Goal: Task Accomplishment & Management: Manage account settings

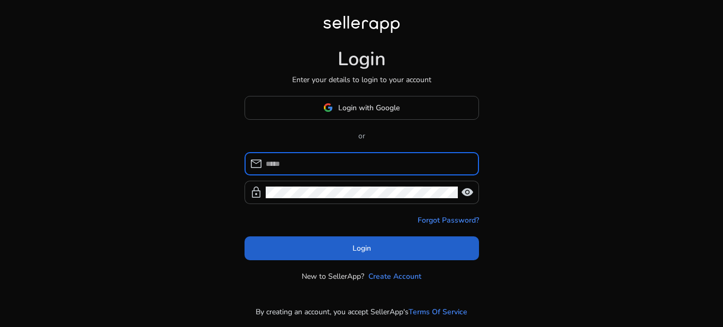
type input "**********"
click at [379, 250] on span at bounding box center [362, 247] width 235 height 25
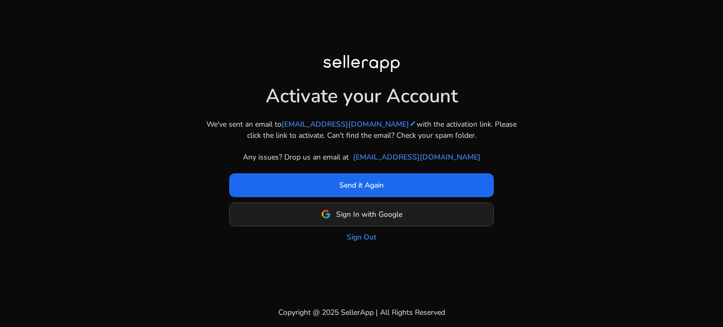
click at [374, 213] on span "Sign In with Google" at bounding box center [369, 214] width 66 height 11
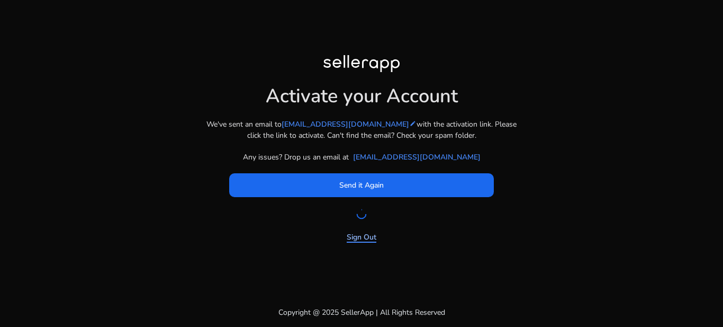
click at [373, 235] on link "Sign Out" at bounding box center [362, 236] width 30 height 11
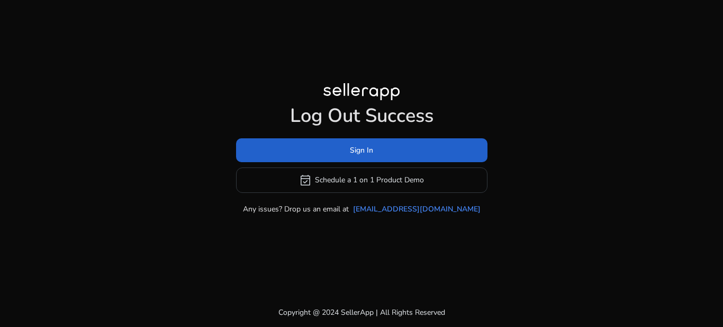
click at [321, 151] on span at bounding box center [362, 149] width 252 height 25
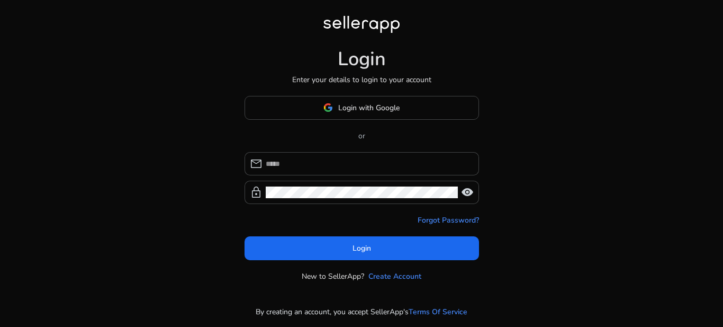
type input "**********"
click at [408, 274] on link "Create Account" at bounding box center [395, 276] width 53 height 11
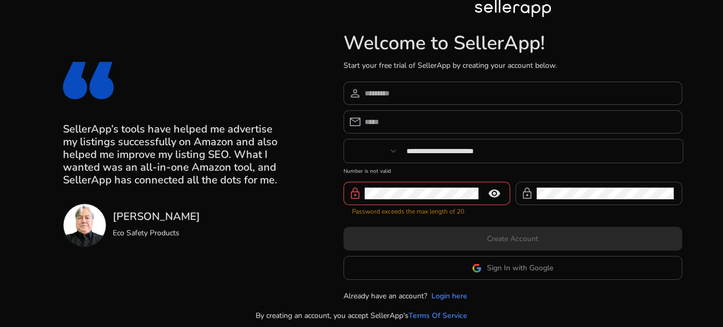
type input "***"
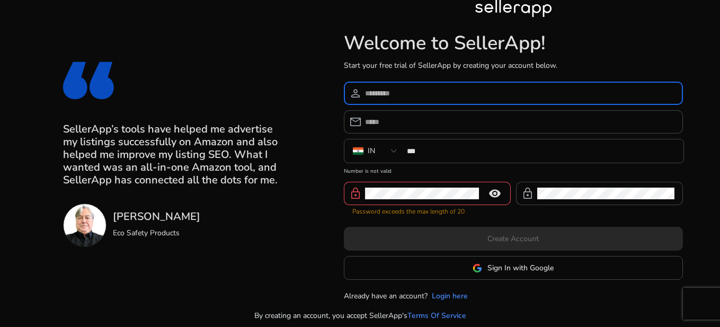
click at [458, 90] on input at bounding box center [519, 93] width 309 height 12
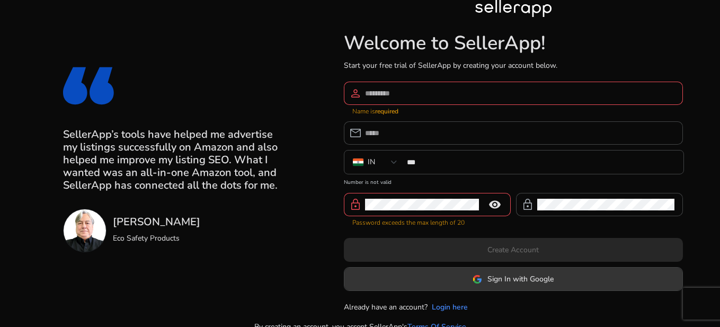
click at [500, 273] on span "Sign In with Google" at bounding box center [520, 278] width 66 height 11
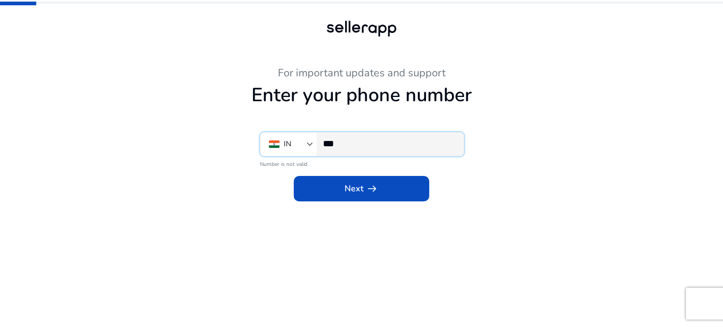
click at [375, 147] on input "***" at bounding box center [389, 144] width 132 height 12
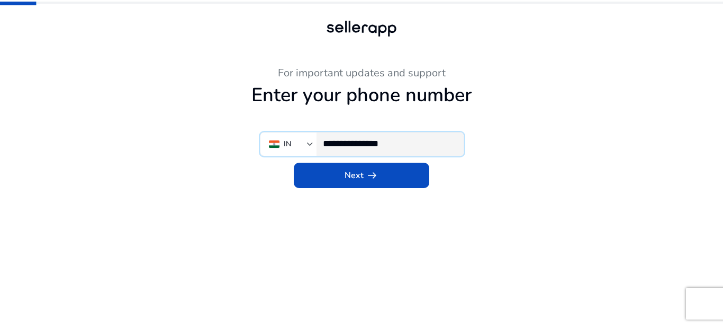
type input "**********"
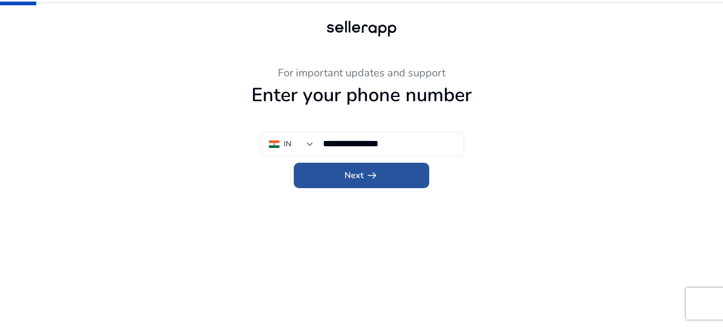
click at [362, 182] on span at bounding box center [362, 175] width 136 height 25
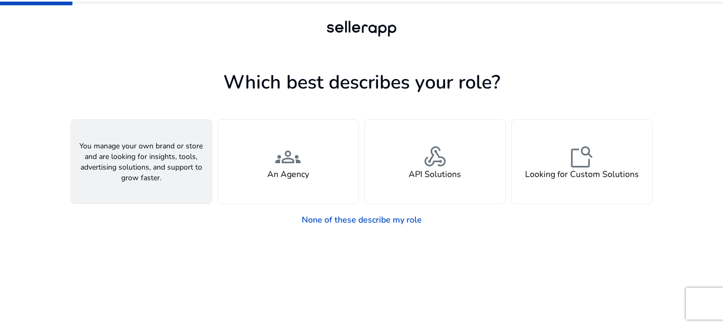
click at [160, 182] on div "person A Seller" at bounding box center [141, 162] width 141 height 84
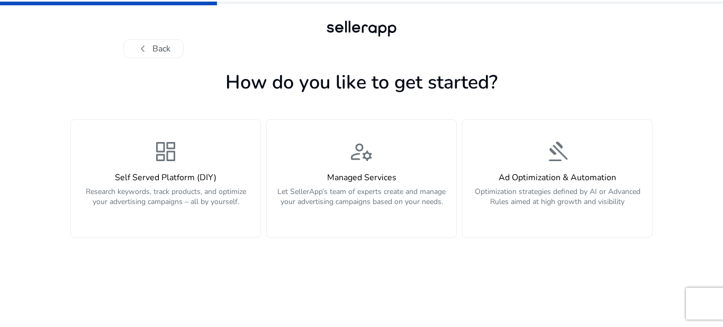
drag, startPoint x: 176, startPoint y: 205, endPoint x: 209, endPoint y: 254, distance: 58.0
click at [209, 254] on app-personalize "How do you like to get started? dashboard Self Served Platform (DIY) Research k…" at bounding box center [361, 197] width 583 height 260
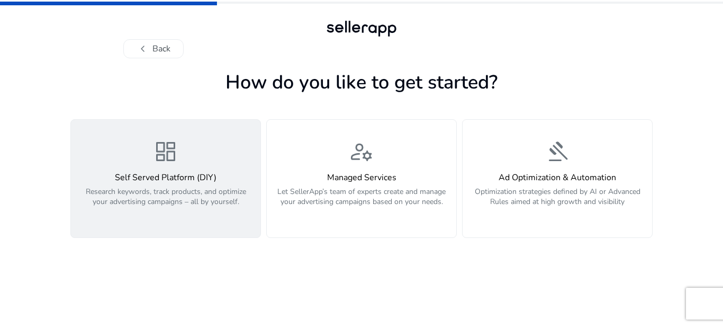
click at [181, 198] on p "Research keywords, track products, and optimize your advertising campaigns – al…" at bounding box center [165, 202] width 177 height 32
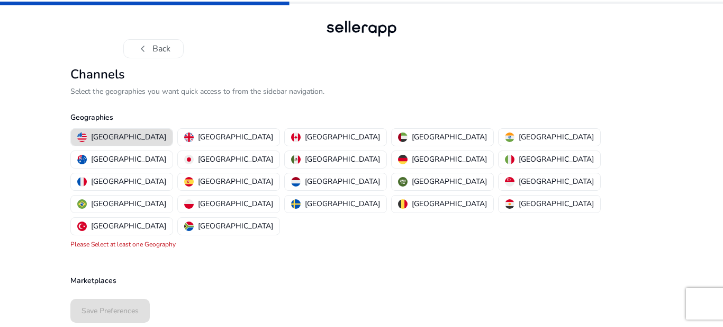
click at [553, 185] on div "[GEOGRAPHIC_DATA] [GEOGRAPHIC_DATA] [GEOGRAPHIC_DATA] [GEOGRAPHIC_DATA] [GEOGRA…" at bounding box center [359, 181] width 587 height 111
click at [505, 135] on img "button" at bounding box center [510, 137] width 10 height 10
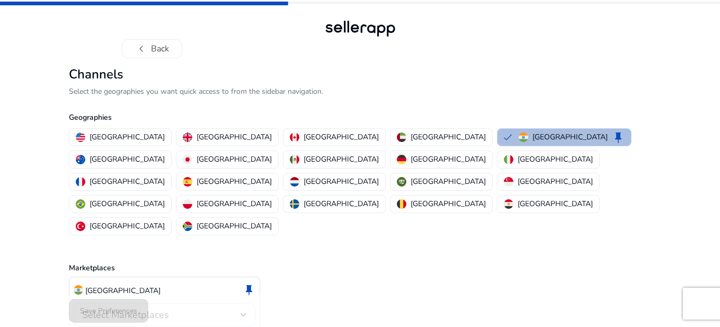
click at [172, 309] on div "Select Marketplaces" at bounding box center [161, 315] width 158 height 12
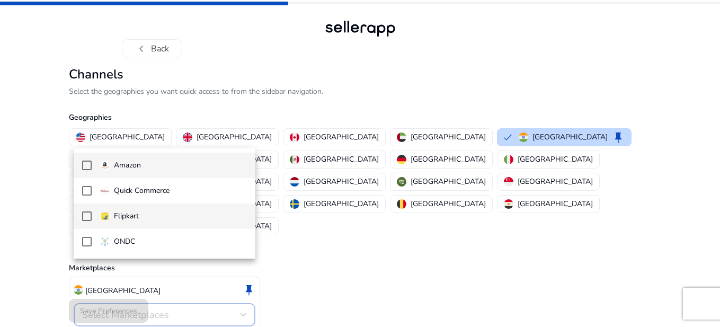
click at [86, 218] on mat-pseudo-checkbox at bounding box center [87, 216] width 10 height 10
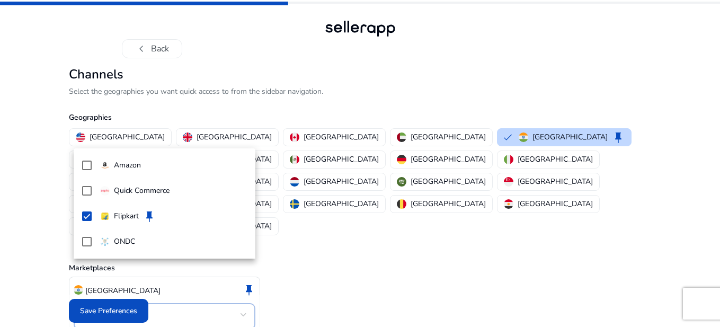
click at [317, 216] on div at bounding box center [360, 163] width 720 height 327
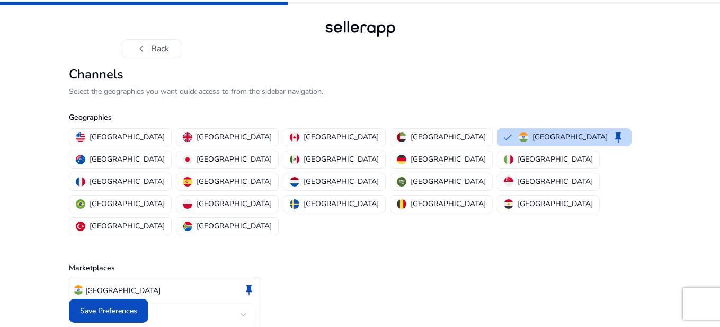
scroll to position [4, 0]
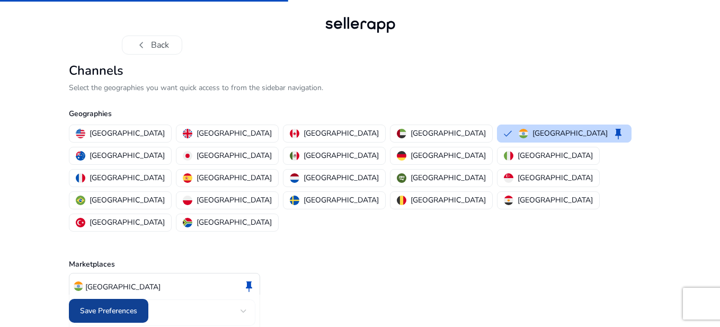
click at [114, 310] on span "Save Preferences" at bounding box center [108, 310] width 57 height 11
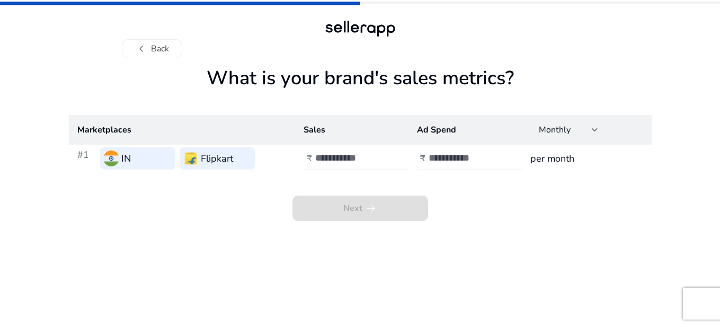
scroll to position [0, 0]
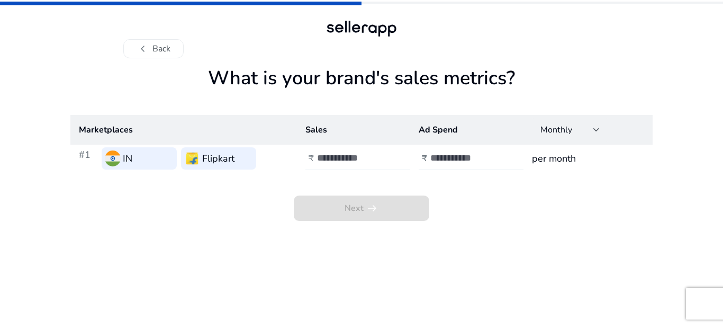
click at [369, 159] on input "number" at bounding box center [352, 158] width 71 height 12
type input "*****"
click at [471, 166] on div at bounding box center [478, 158] width 95 height 23
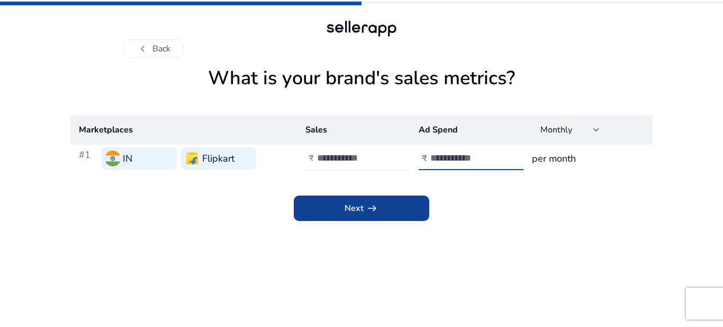
type input "****"
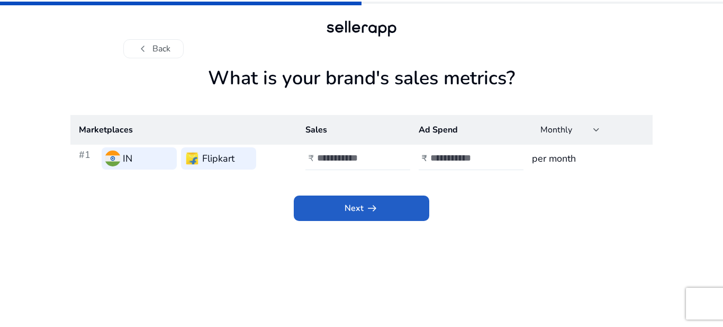
click at [382, 203] on span at bounding box center [362, 207] width 136 height 25
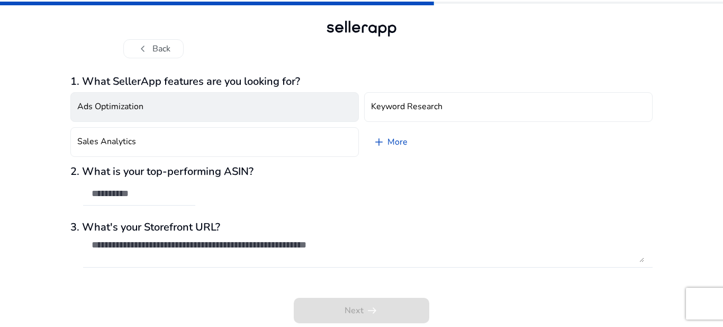
click at [181, 110] on button "Ads Optimization" at bounding box center [214, 107] width 289 height 30
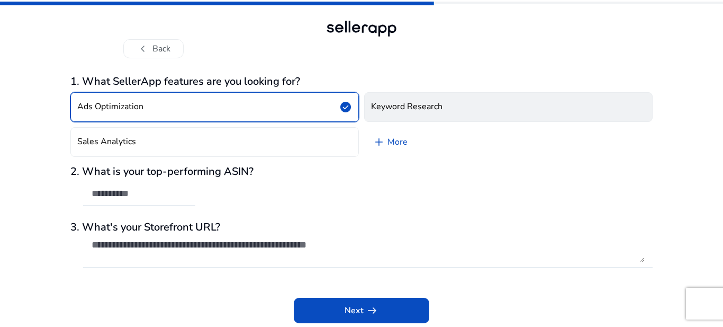
click at [392, 110] on h4 "Keyword Research" at bounding box center [406, 107] width 71 height 10
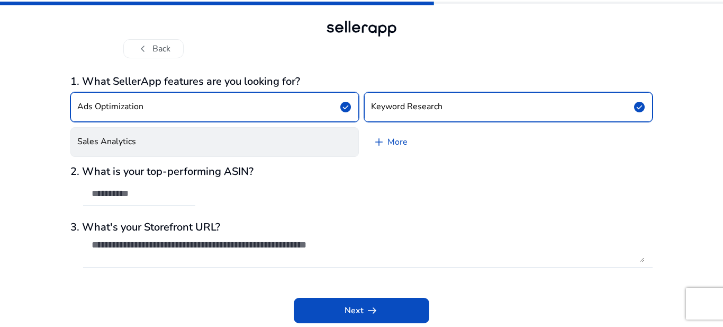
click at [225, 150] on button "Sales Analytics" at bounding box center [214, 142] width 289 height 30
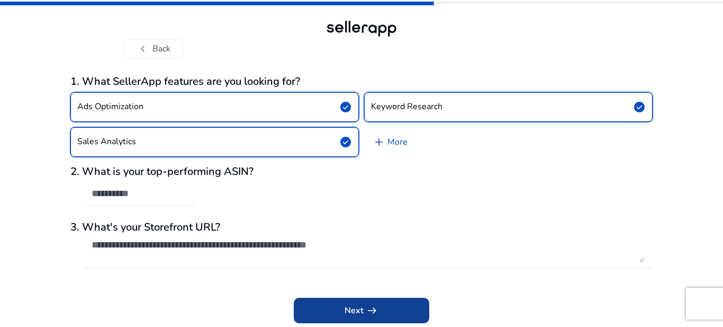
click at [352, 308] on span "Next arrow_right_alt" at bounding box center [362, 310] width 34 height 13
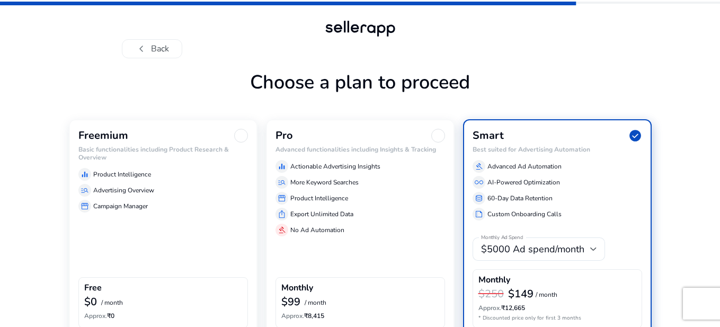
scroll to position [57, 0]
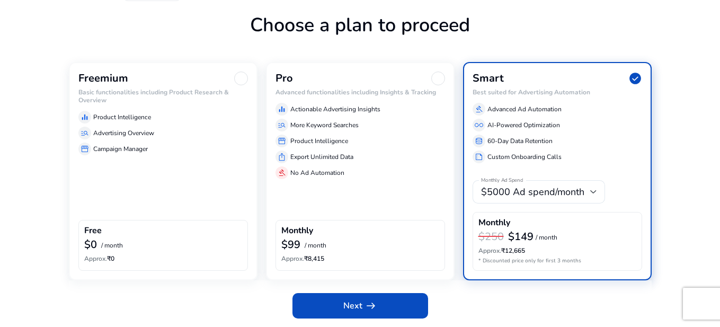
click at [235, 85] on div "Freemium" at bounding box center [162, 78] width 169 height 14
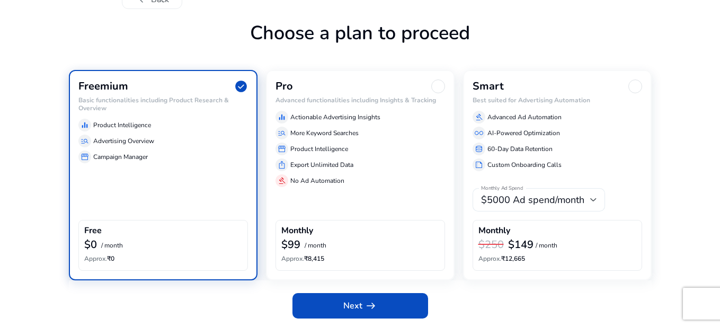
click at [566, 194] on span "$5000 Ad spend/month" at bounding box center [532, 199] width 103 height 13
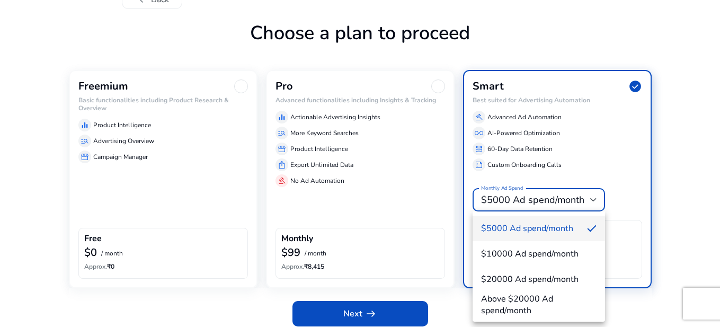
click at [566, 194] on div at bounding box center [360, 163] width 720 height 327
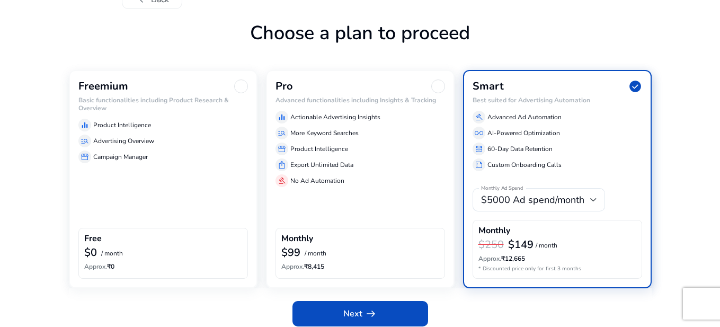
click at [180, 240] on div "Free" at bounding box center [163, 240] width 158 height 12
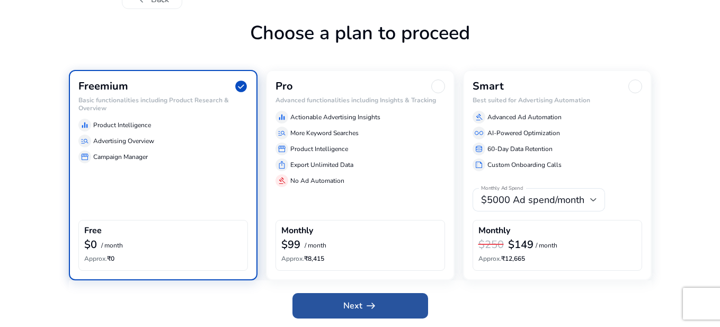
click at [356, 304] on span "Next arrow_right_alt" at bounding box center [360, 305] width 34 height 13
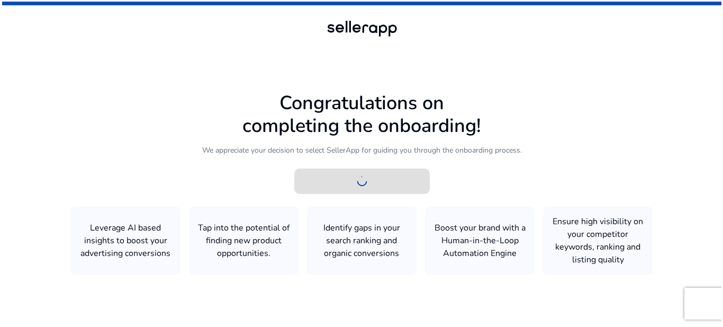
scroll to position [0, 0]
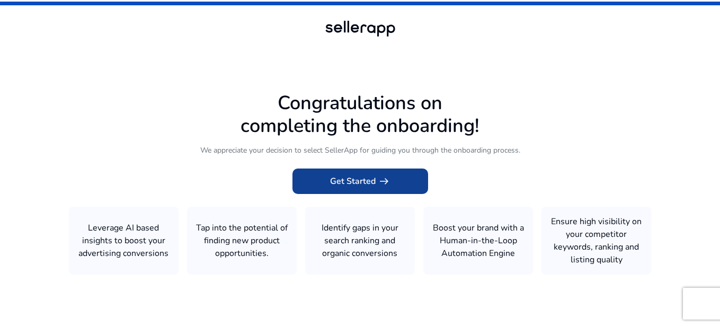
click at [388, 179] on span "arrow_right_alt" at bounding box center [384, 181] width 13 height 13
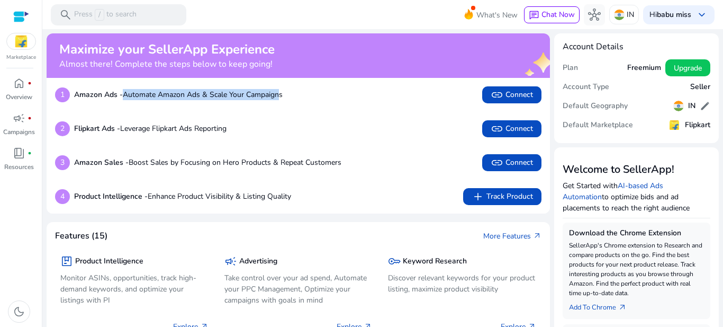
drag, startPoint x: 126, startPoint y: 93, endPoint x: 283, endPoint y: 95, distance: 157.3
click at [283, 95] on p "Amazon Ads - Automate Amazon Ads & Scale Your Campaigns" at bounding box center [178, 94] width 209 height 11
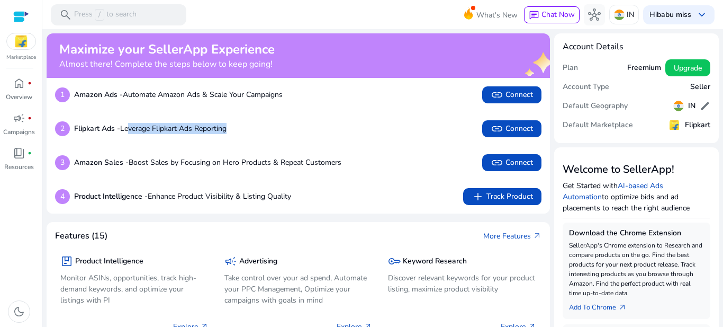
drag, startPoint x: 129, startPoint y: 126, endPoint x: 232, endPoint y: 127, distance: 103.3
click at [232, 127] on div "2 Flipkart Ads - Leverage Flipkart Ads Reporting link Connect" at bounding box center [298, 128] width 487 height 17
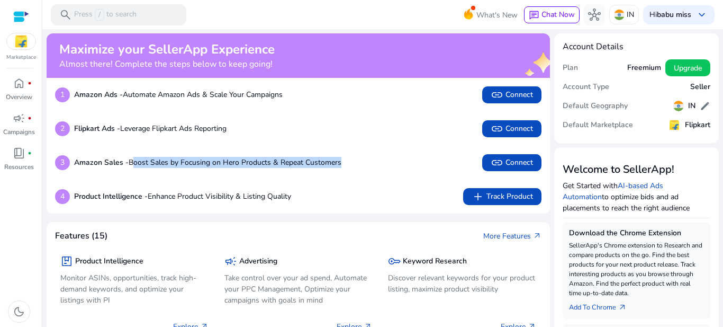
drag, startPoint x: 137, startPoint y: 167, endPoint x: 345, endPoint y: 166, distance: 208.7
click at [345, 166] on div "3 Amazon Sales - Boost Sales by Focusing on Hero Products & Repeat Customers li…" at bounding box center [298, 162] width 487 height 17
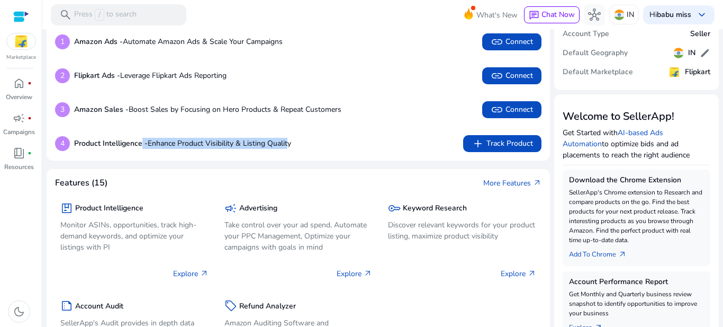
drag, startPoint x: 141, startPoint y: 147, endPoint x: 291, endPoint y: 149, distance: 149.9
click at [291, 149] on p "Product Intelligence - Enhance Product Visibility & Listing Quality" at bounding box center [182, 143] width 217 height 11
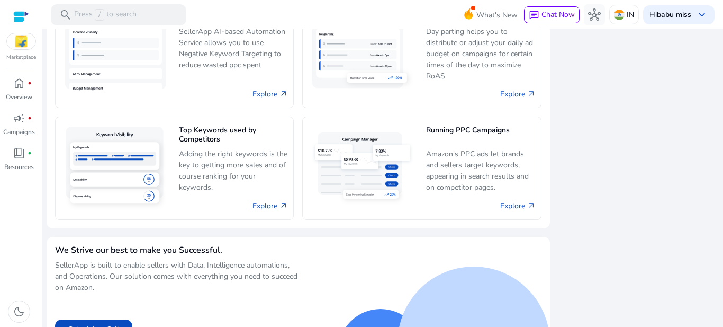
scroll to position [733, 0]
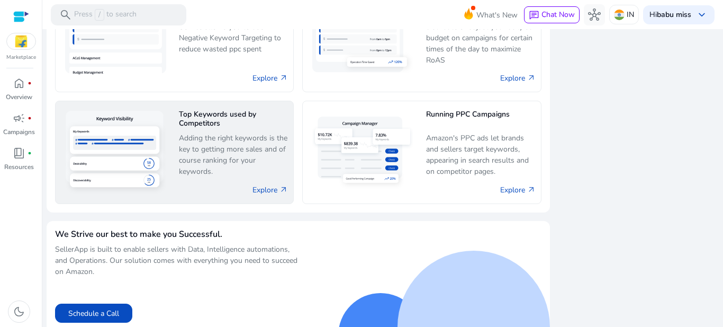
click at [209, 143] on p "Adding the right keywords is the key to getting more sales and of course rankin…" at bounding box center [234, 154] width 110 height 45
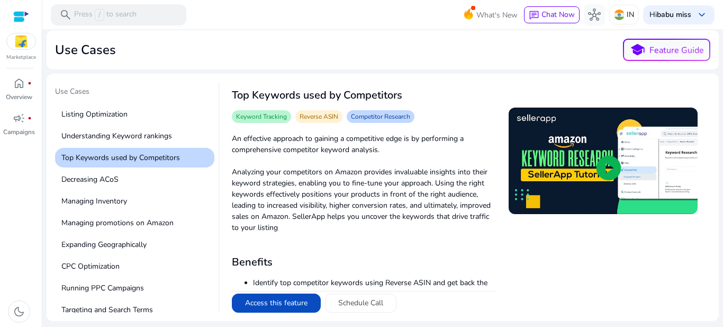
scroll to position [38, 0]
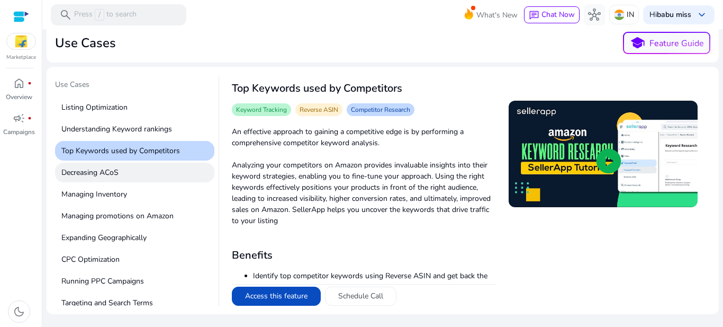
click at [92, 172] on p "Decreasing ACoS" at bounding box center [134, 173] width 159 height 20
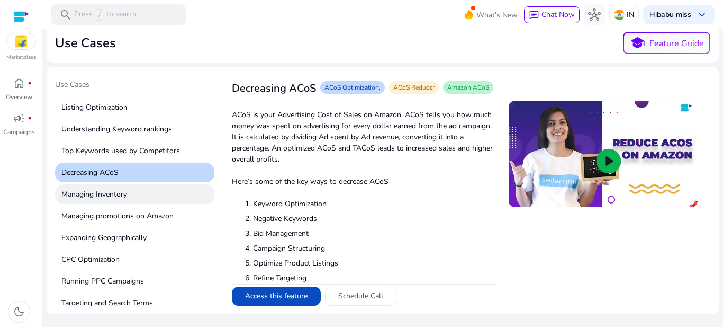
click at [101, 202] on p "Managing Inventory" at bounding box center [134, 194] width 159 height 20
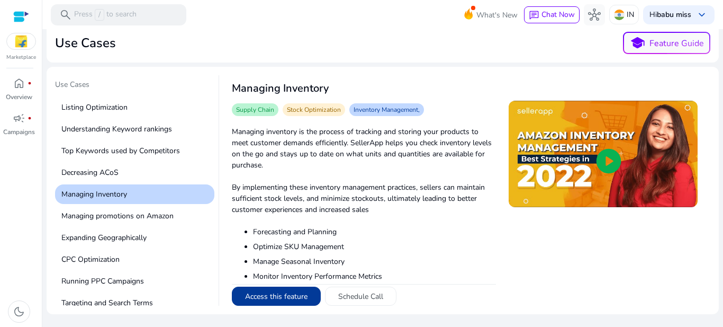
click at [281, 299] on button "Access this feature" at bounding box center [276, 296] width 89 height 19
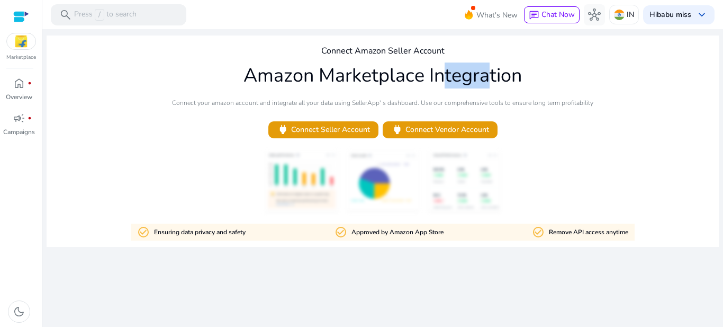
drag, startPoint x: 467, startPoint y: 77, endPoint x: 527, endPoint y: 77, distance: 59.8
click at [510, 77] on h1 "Amazon Marketplace Integration" at bounding box center [383, 75] width 279 height 23
click at [28, 85] on span "fiber_manual_record" at bounding box center [30, 83] width 4 height 4
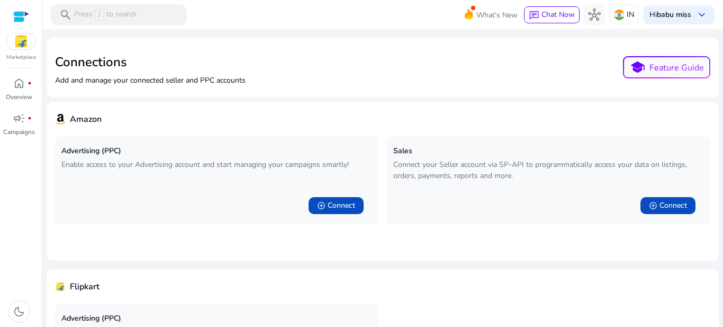
click at [28, 41] on img at bounding box center [21, 41] width 29 height 16
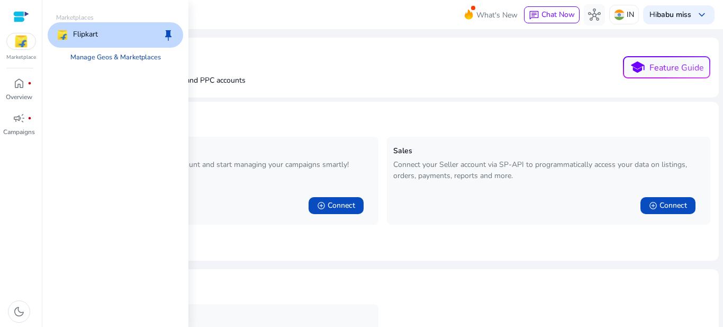
click at [91, 58] on link "Manage Geos & Marketplaces" at bounding box center [116, 57] width 108 height 19
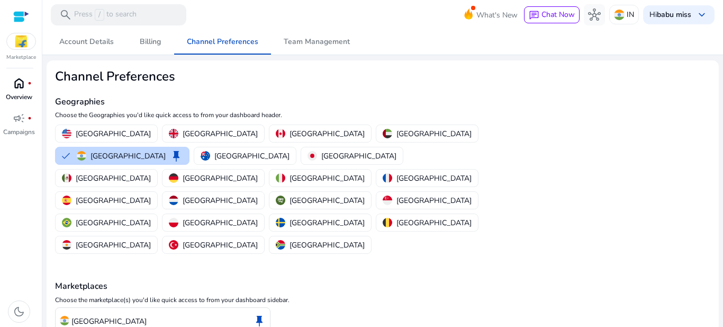
click at [25, 88] on div "home fiber_manual_record" at bounding box center [19, 83] width 30 height 17
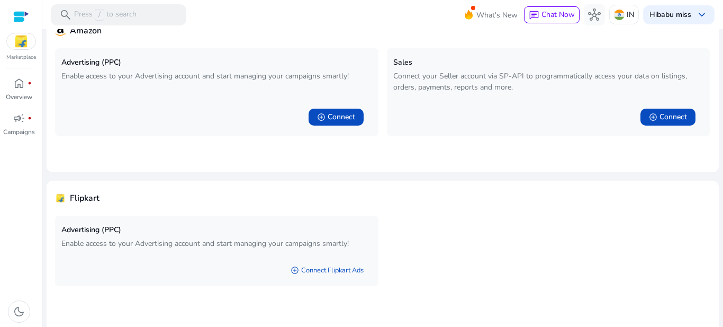
scroll to position [101, 0]
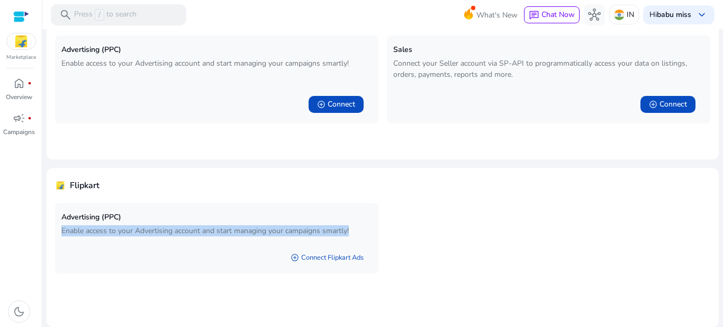
drag, startPoint x: 65, startPoint y: 231, endPoint x: 348, endPoint y: 230, distance: 283.9
click at [348, 230] on p "Enable access to your Advertising account and start managing your campaigns sma…" at bounding box center [216, 230] width 311 height 11
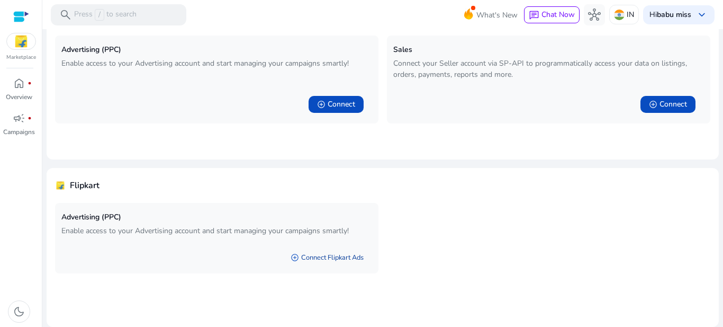
click at [339, 254] on link "add_circle Connect Flipkart Ads" at bounding box center [327, 257] width 90 height 19
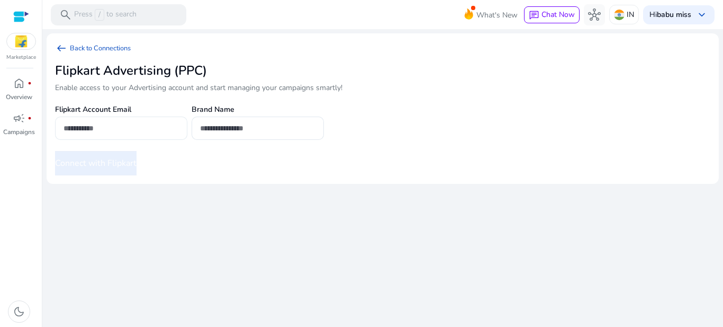
click at [153, 124] on input "email" at bounding box center [121, 128] width 115 height 12
click at [239, 135] on div at bounding box center [257, 128] width 115 height 23
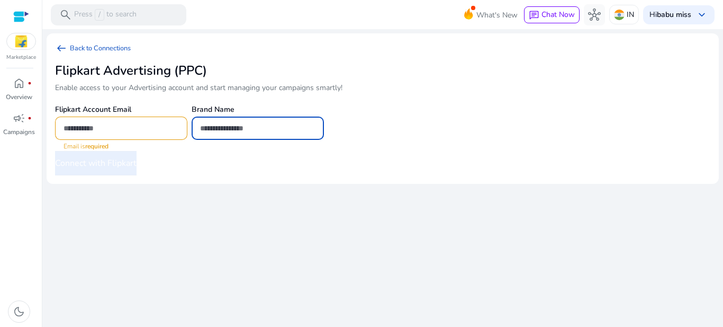
click at [246, 131] on input "text" at bounding box center [257, 128] width 115 height 12
click at [246, 166] on form "Flipkart Account Email Email is required Brand Name Connect with Flipkart" at bounding box center [273, 139] width 437 height 74
click at [65, 50] on span "arrow_left_alt" at bounding box center [61, 48] width 13 height 13
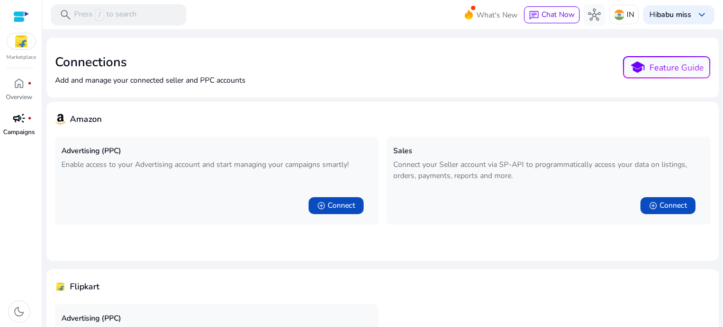
click at [28, 127] on link "campaign fiber_manual_record Campaigns" at bounding box center [19, 127] width 38 height 35
click at [331, 77] on div "Connections Add and manage your connected seller and PPC accounts school Featur…" at bounding box center [383, 67] width 656 height 43
